Goal: Register for event/course

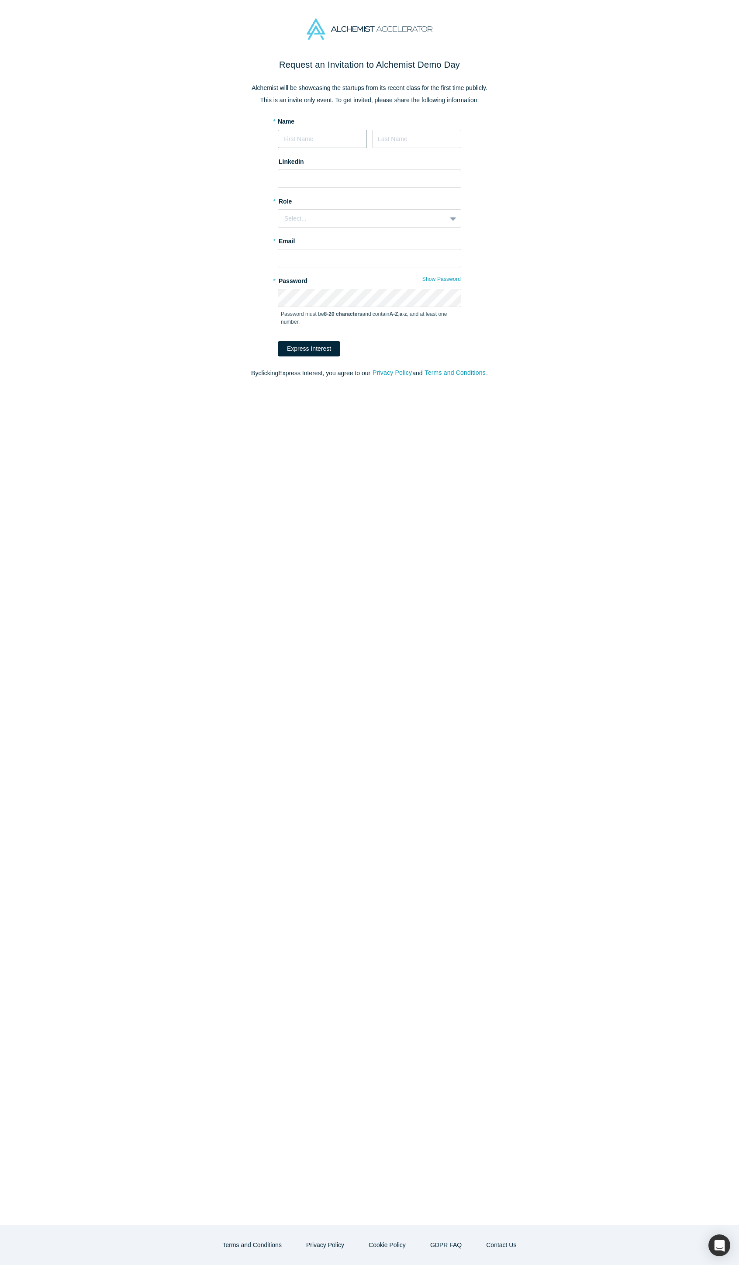
click at [340, 140] on input at bounding box center [322, 139] width 89 height 18
type input "Jason"
type input "Russel"
paste input "https://www.linkedin.com/in/prosperity2purpose/"
type input "https://www.linkedin.com/in/prosperity2purpose/"
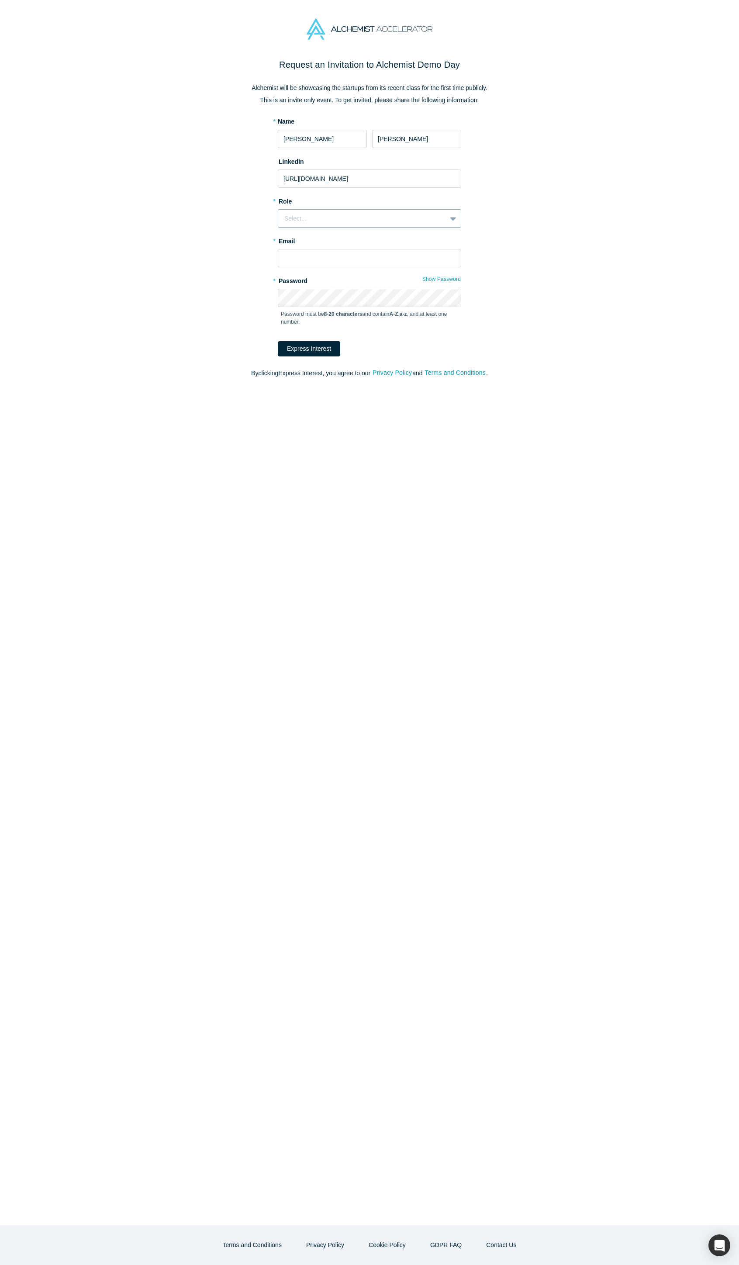
click at [363, 215] on div "Select..." at bounding box center [362, 218] width 156 height 9
click at [323, 259] on div "Angel Investor" at bounding box center [369, 257] width 183 height 16
click at [320, 259] on input "text" at bounding box center [369, 258] width 183 height 18
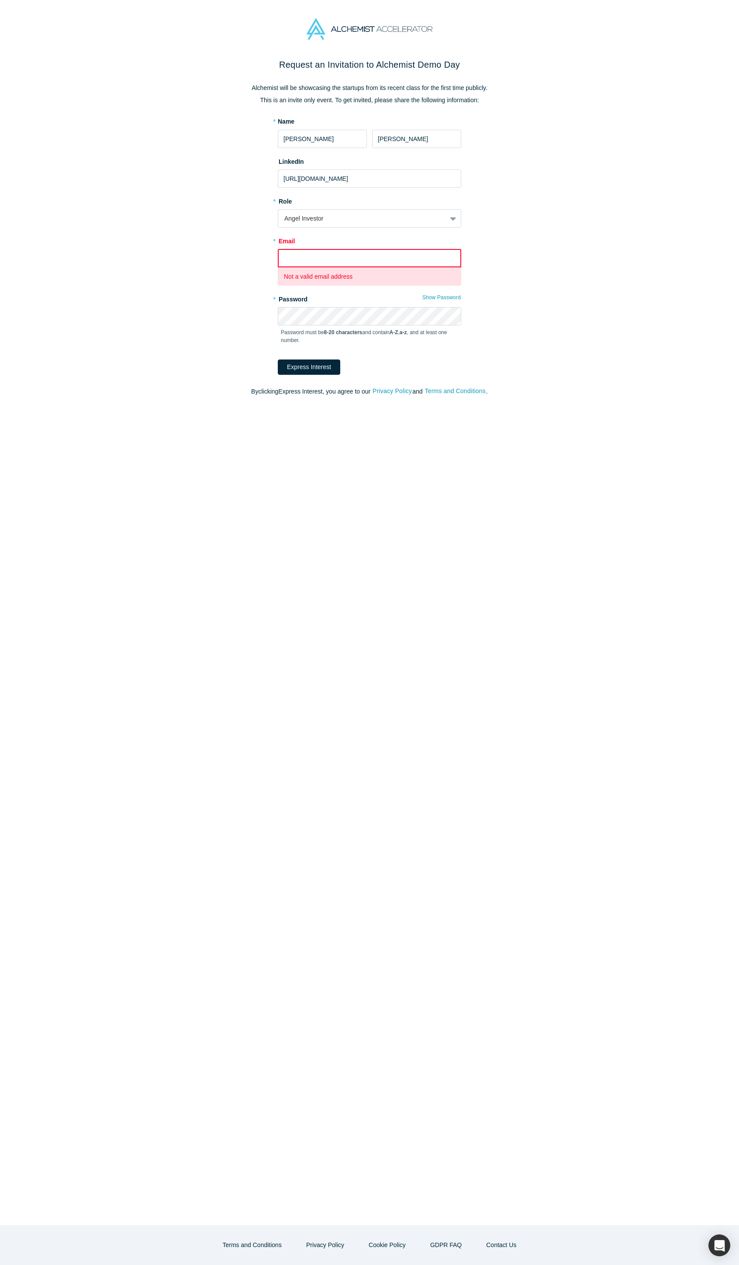
paste input "https://www.linkedin.com/in/prosperity2purpose/"
type input "https://www.linkedin.com/in/prosperity2purpose/"
drag, startPoint x: 429, startPoint y: 254, endPoint x: 235, endPoint y: 265, distance: 194.2
click at [234, 265] on div "Request an Invitation to Alchemist Demo Day Alchemist will be showcasing the st…" at bounding box center [369, 231] width 367 height 347
click at [289, 258] on input "https://www.linkedin.com/in/prosperity2purpose/" at bounding box center [369, 258] width 183 height 18
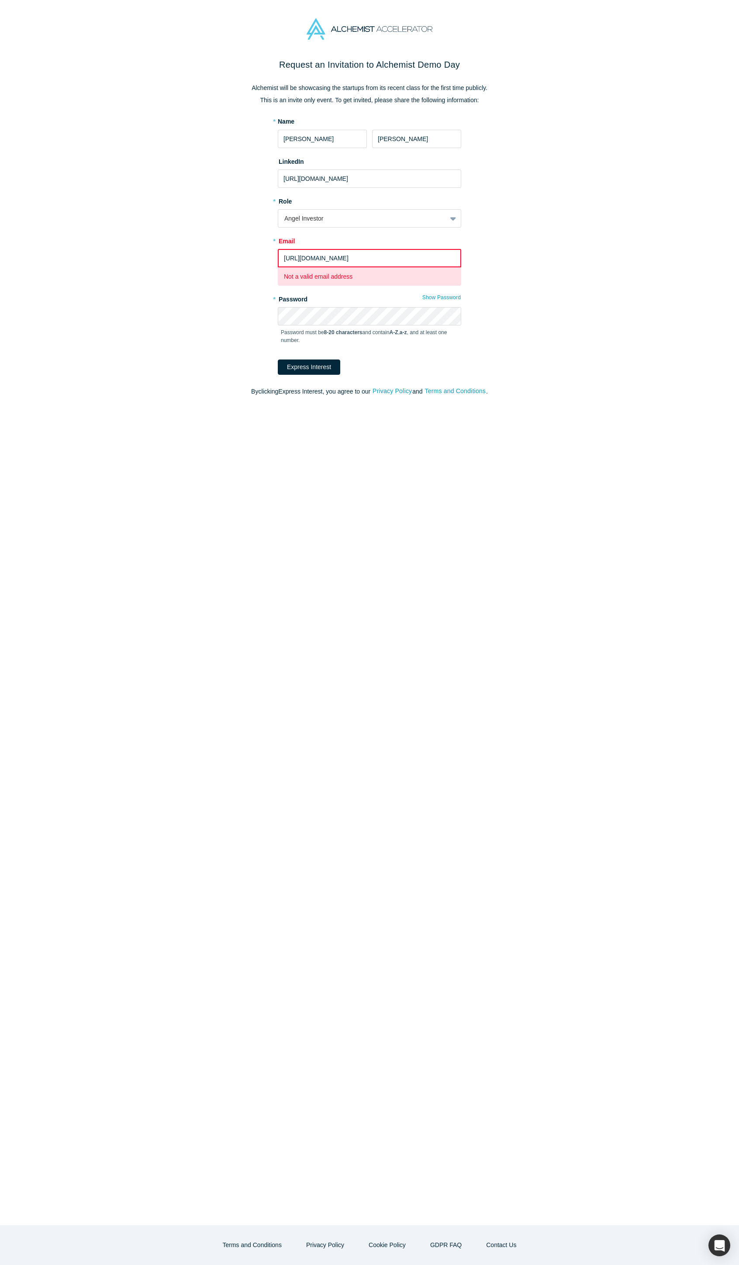
click at [289, 258] on input "https://www.linkedin.com/in/prosperity2purpose/" at bounding box center [369, 258] width 183 height 18
paste input "aupperle88@gmail.com"
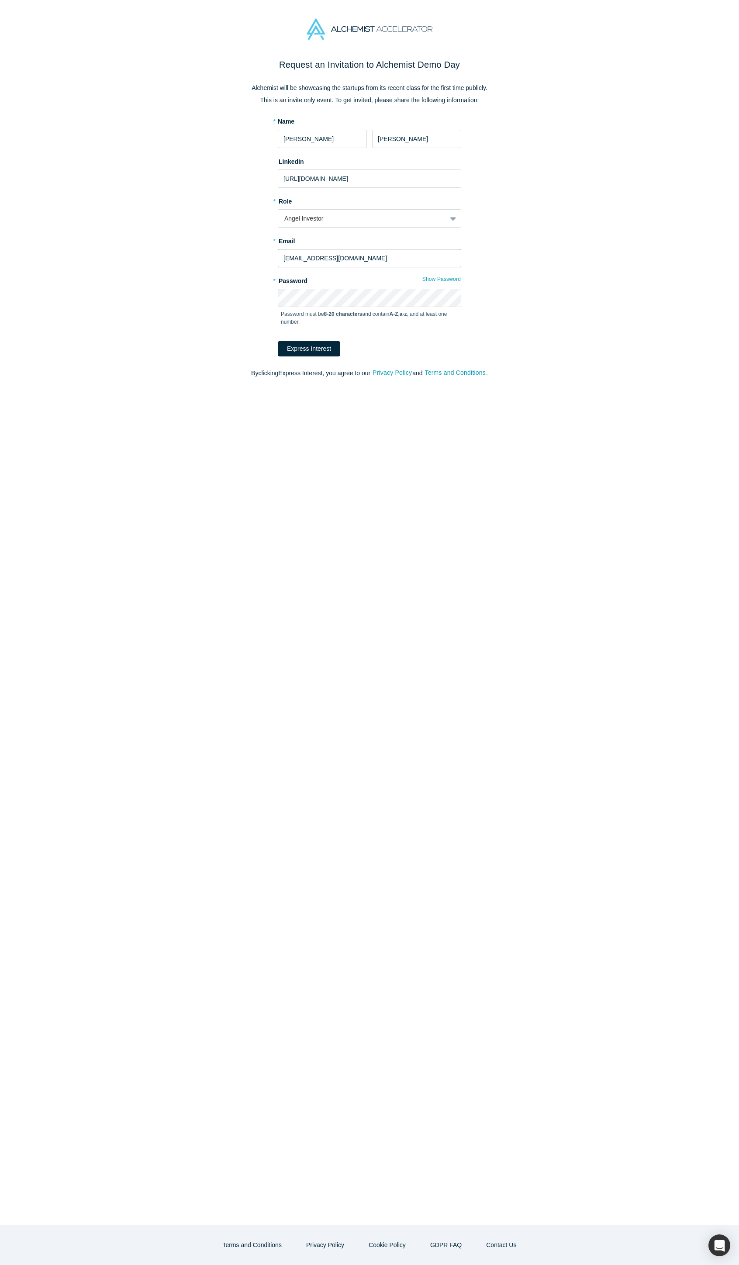
type input "aupperle88@gmail.com"
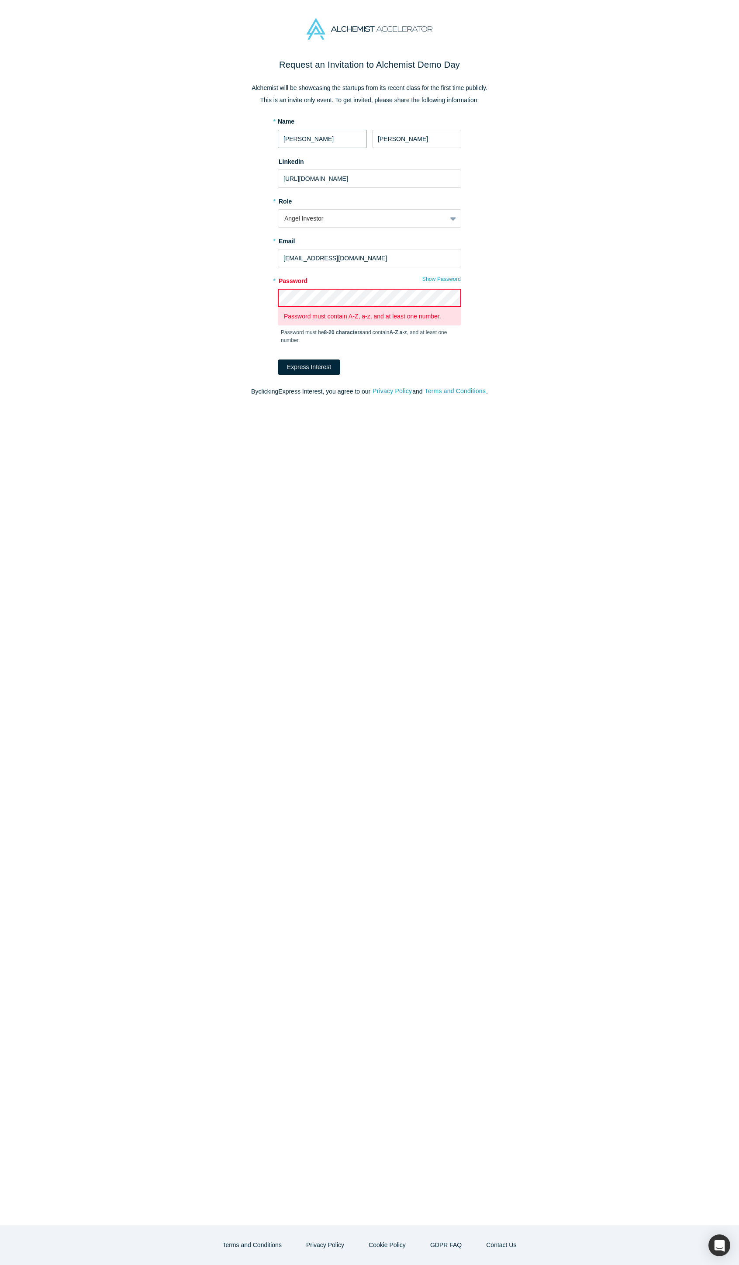
click at [324, 135] on input "Jason" at bounding box center [322, 139] width 89 height 18
type input "ilya"
type input "khanykov"
type input "linkedin.com/in/honeycove"
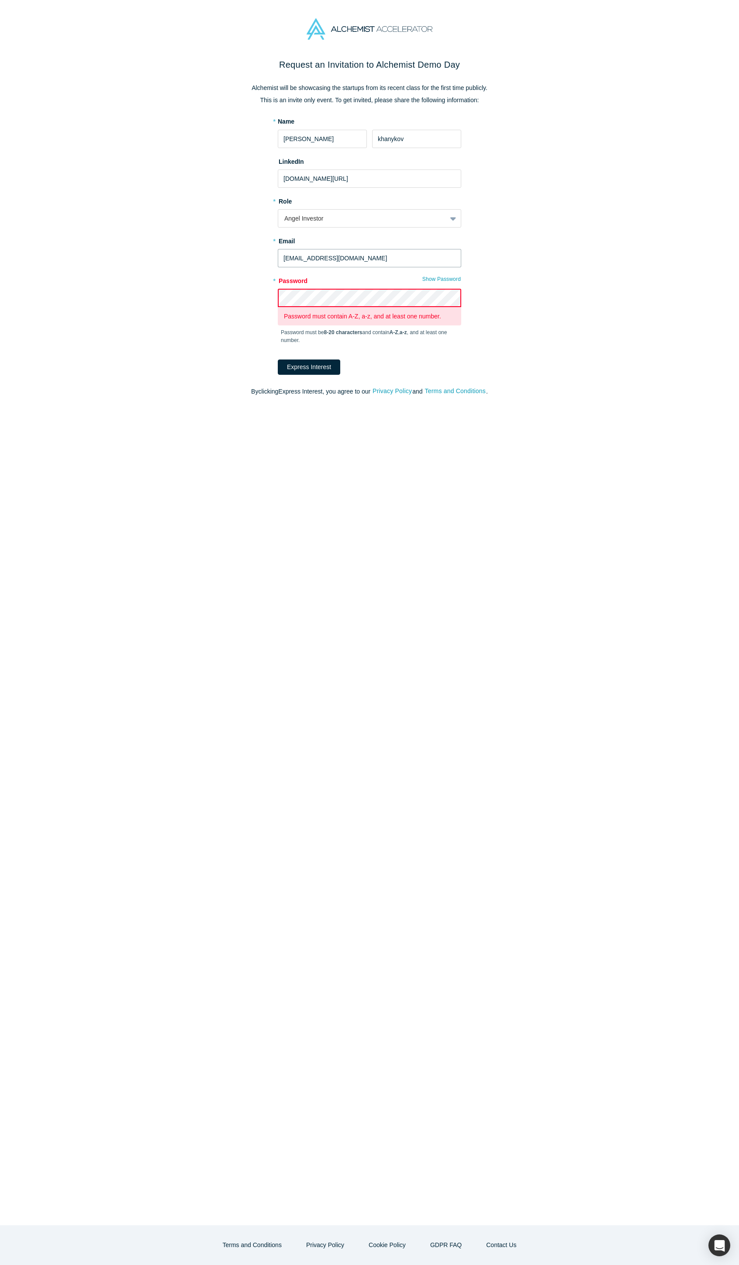
type input "ik@bartini.aero"
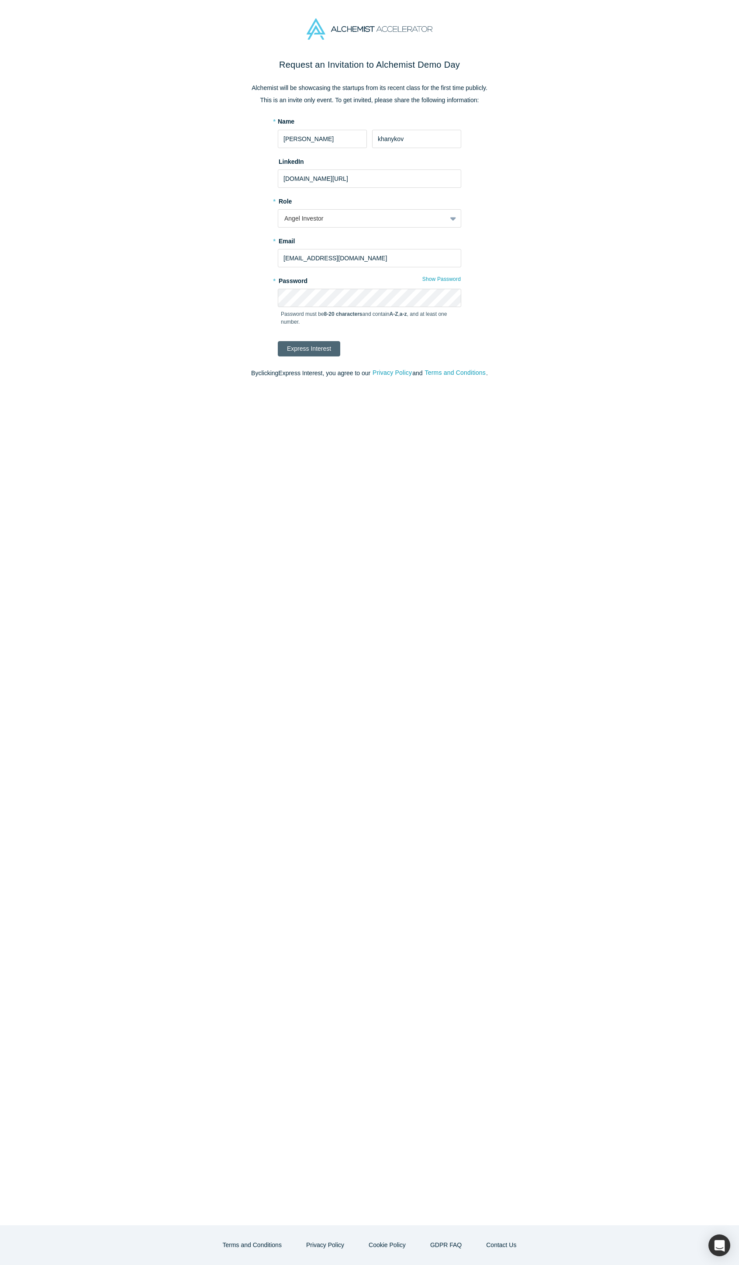
click at [314, 350] on button "Express Interest" at bounding box center [309, 348] width 62 height 15
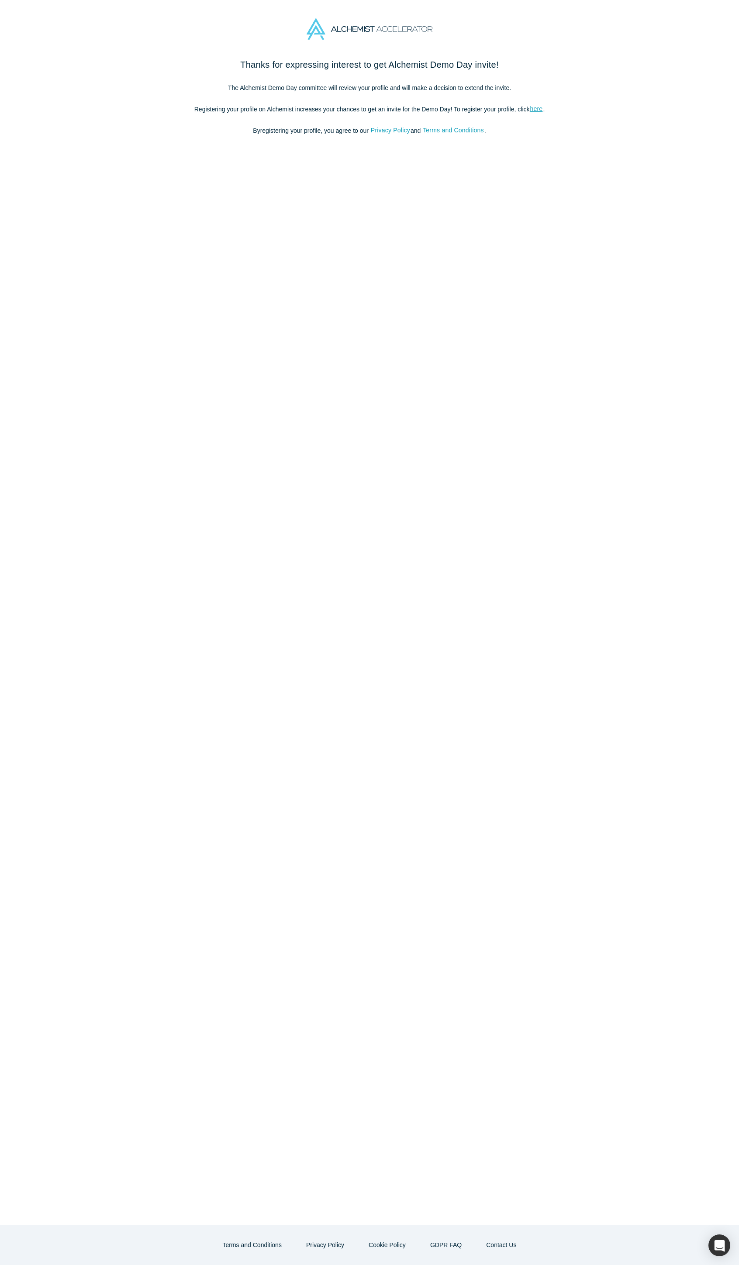
click at [355, 280] on div "Thanks for expressing interest to get Alchemist Demo Day invite! The Alchemist …" at bounding box center [369, 641] width 739 height 1167
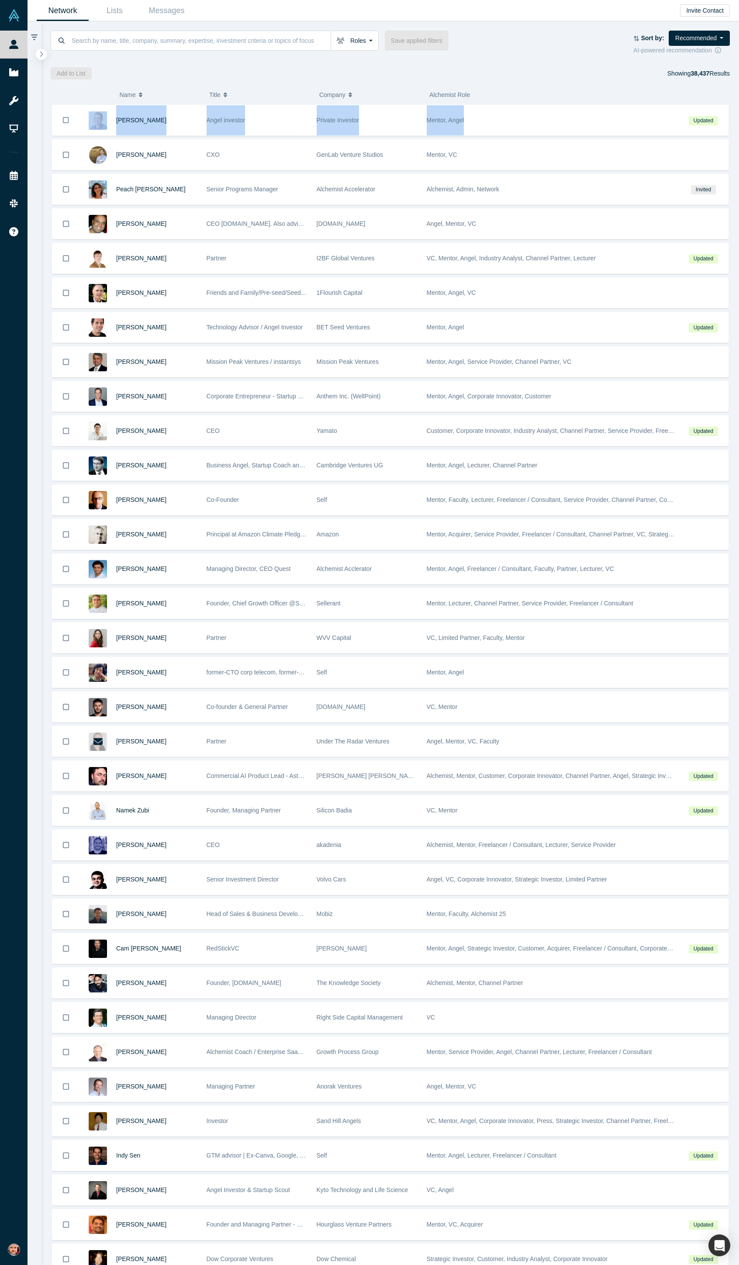
drag, startPoint x: 739, startPoint y: 351, endPoint x: 880, endPoint y: 453, distance: 173.7
click at [739, 453] on html "People Startups Resources Demo Day Events Slack Help Contact Us GDPR My Account…" at bounding box center [369, 632] width 739 height 1265
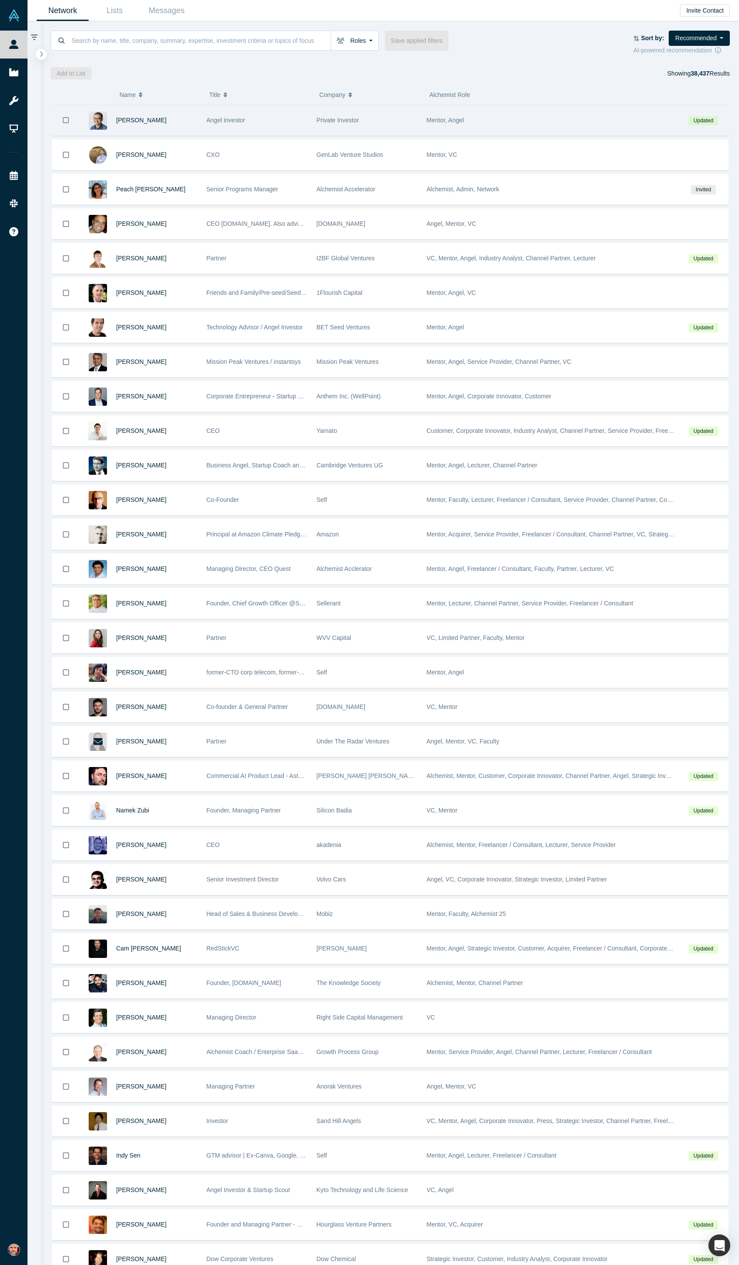
click at [534, 116] on div "Mentor, Angel" at bounding box center [551, 120] width 248 height 30
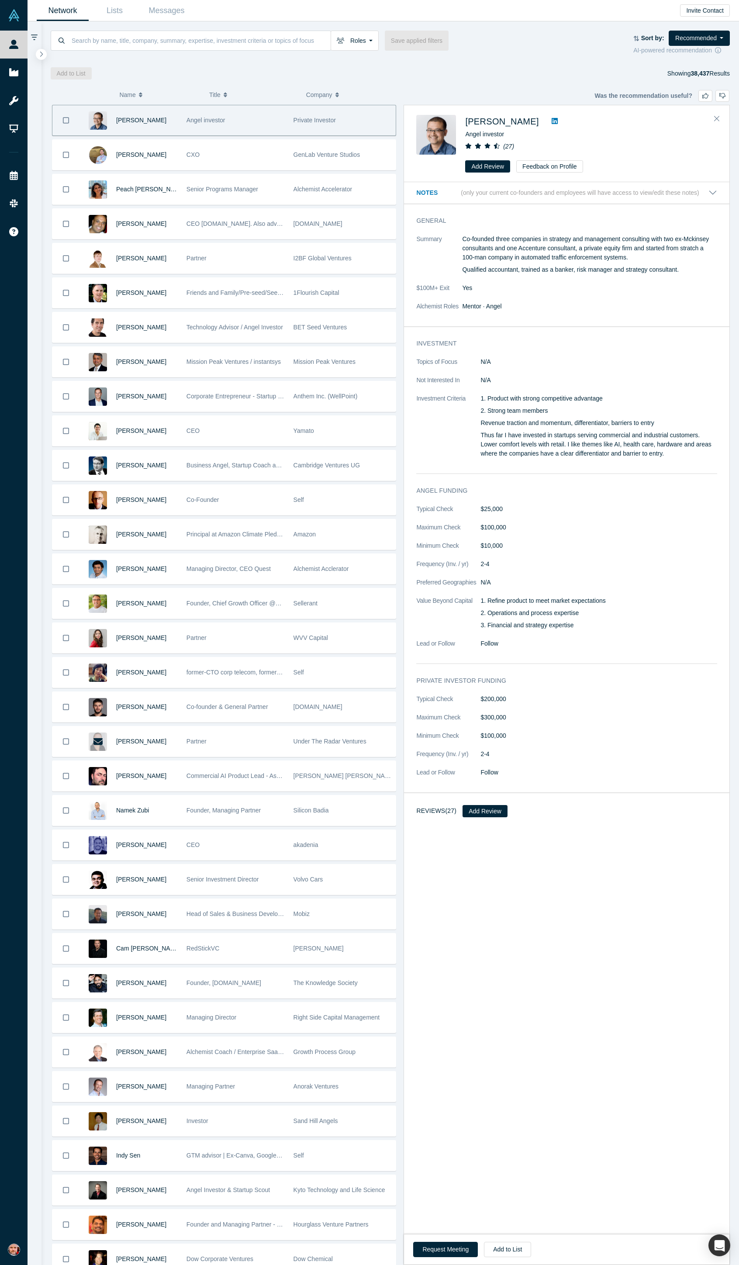
click at [549, 46] on div "Roles Founders Faculty Mentors Alumni Mentor Angels VCs Corporate Innovator Ser…" at bounding box center [342, 41] width 583 height 20
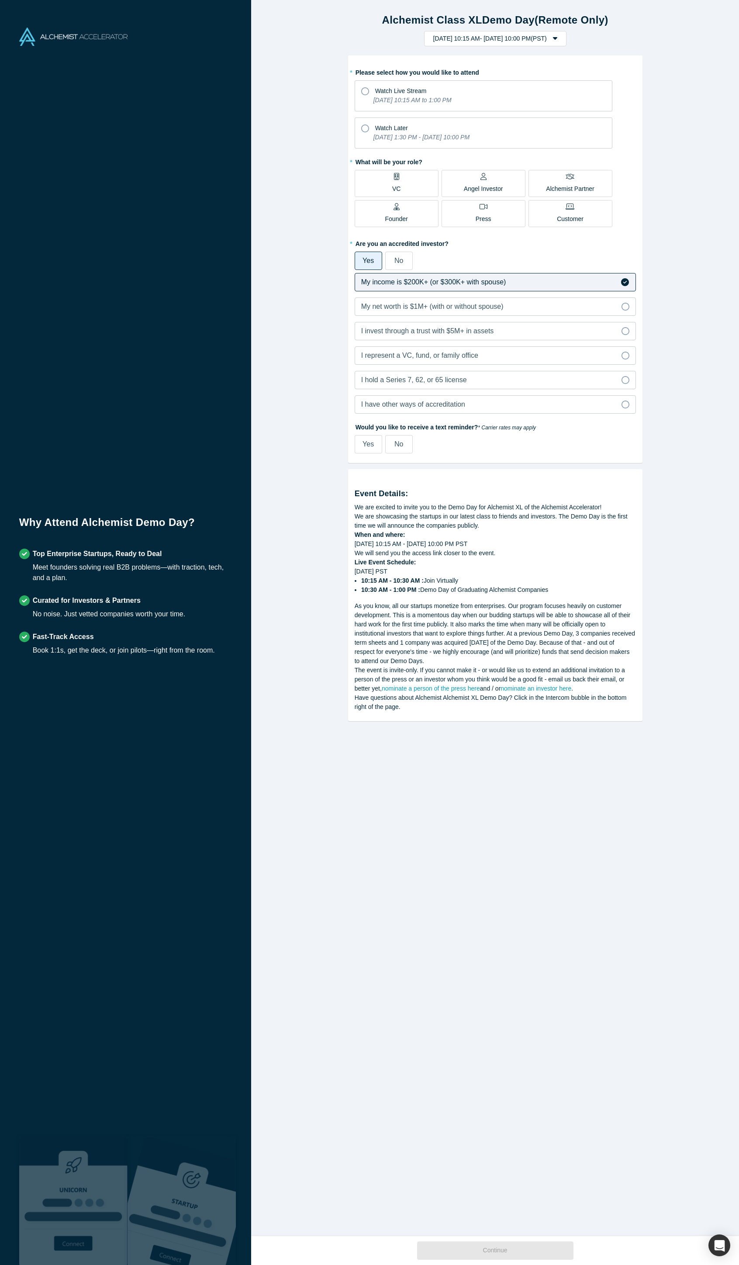
click at [180, 280] on div "Why Attend Alchemist Demo Day? Top Enterprise Startups, Ready to Deal Meet foun…" at bounding box center [126, 632] width 238 height 1265
click at [504, 42] on button "Tuesday, September 30, 2025 10:15 AM - Monday, October 6, 2025 10:00 PM ( PST )" at bounding box center [495, 38] width 142 height 15
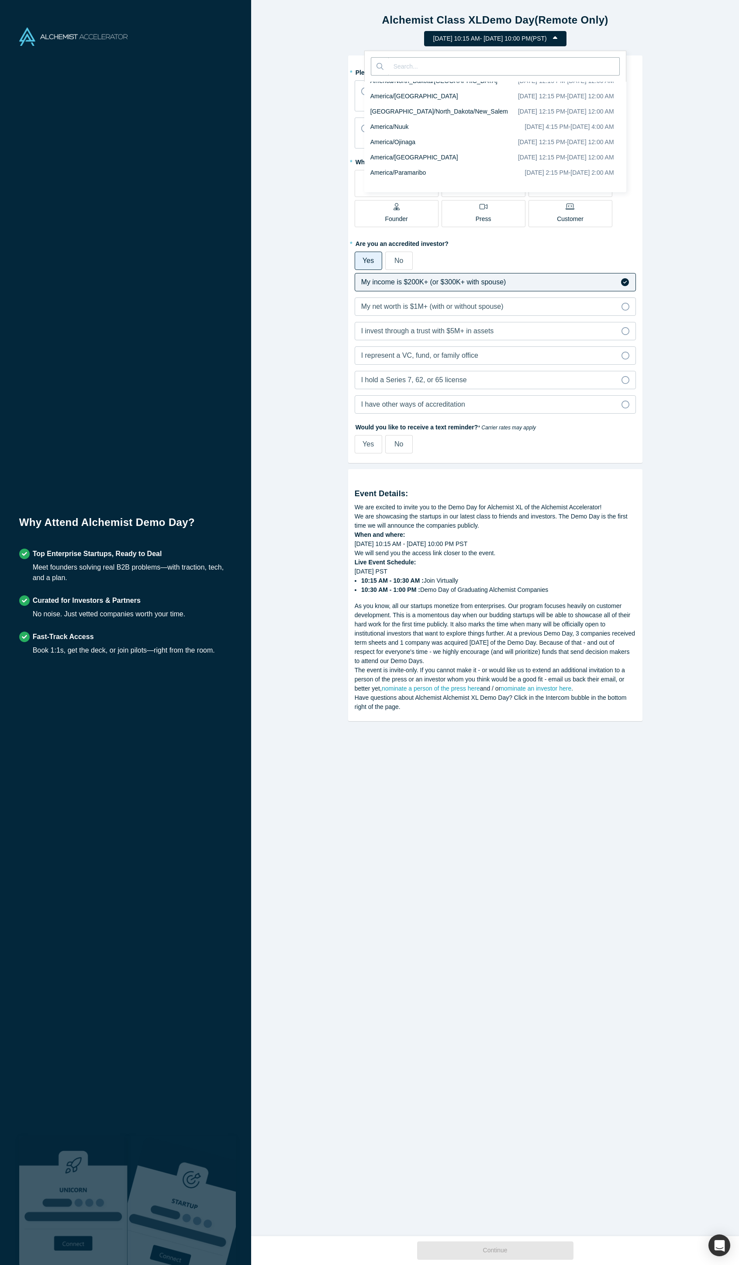
scroll to position [1750, 0]
click at [679, 75] on div "Alchemist Class XL Demo Day (Remote Only) Tuesday, September 30, 2025 10:15 AM …" at bounding box center [495, 618] width 488 height 1236
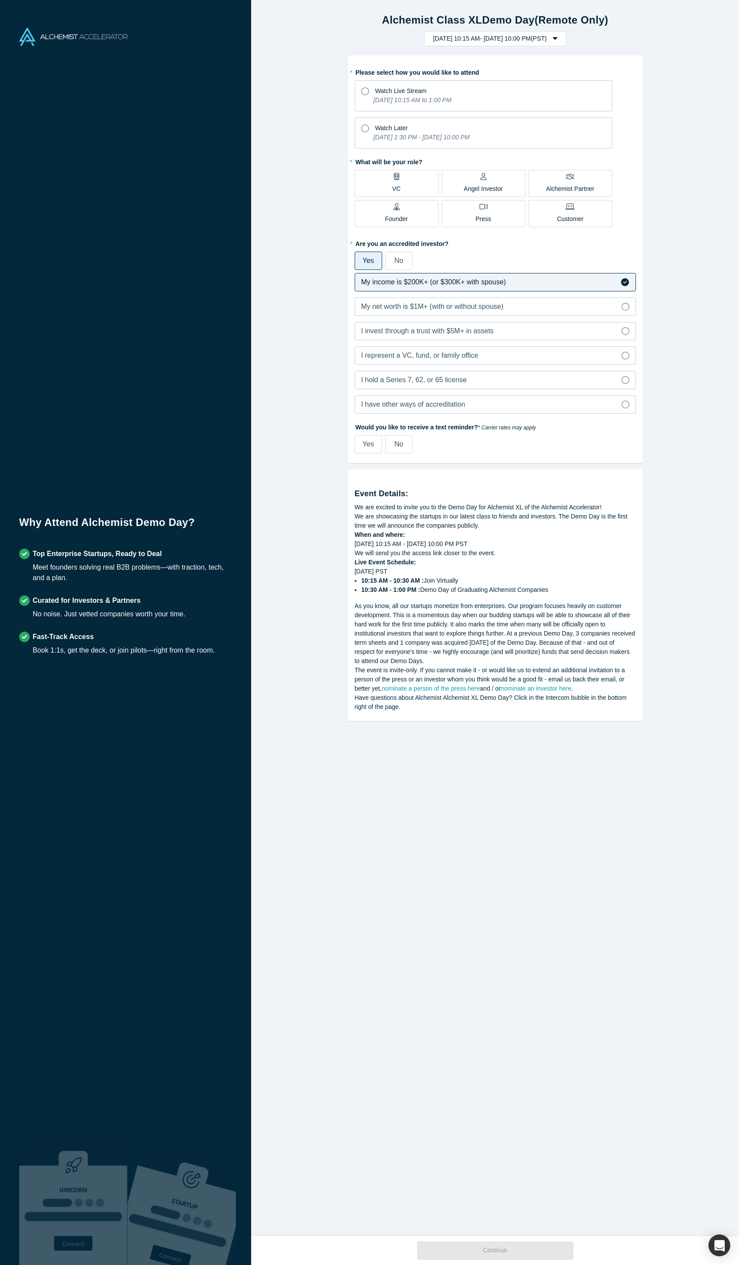
click at [696, 24] on h1 "Alchemist Class XL Demo Day (Remote Only)" at bounding box center [495, 20] width 476 height 16
